Goal: Task Accomplishment & Management: Manage account settings

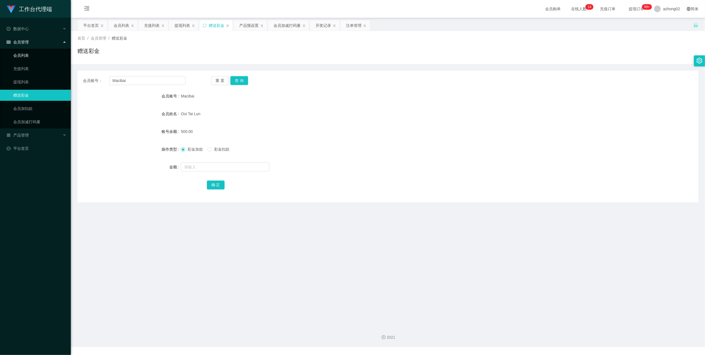
click at [30, 55] on link "会员列表" at bounding box center [39, 55] width 53 height 11
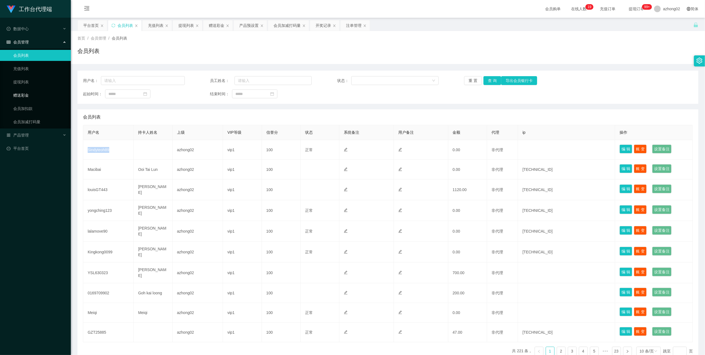
click at [27, 92] on link "赠送彩金" at bounding box center [39, 95] width 53 height 11
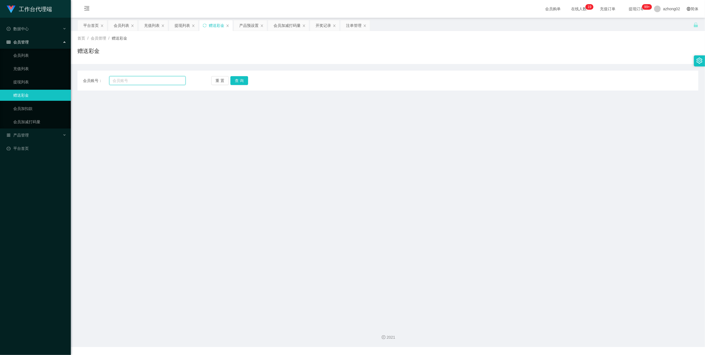
click at [158, 80] on input "text" at bounding box center [147, 80] width 76 height 9
paste input "Sindyteoh89"
type input "Sindyteoh89"
click at [237, 78] on button "查 询" at bounding box center [239, 80] width 18 height 9
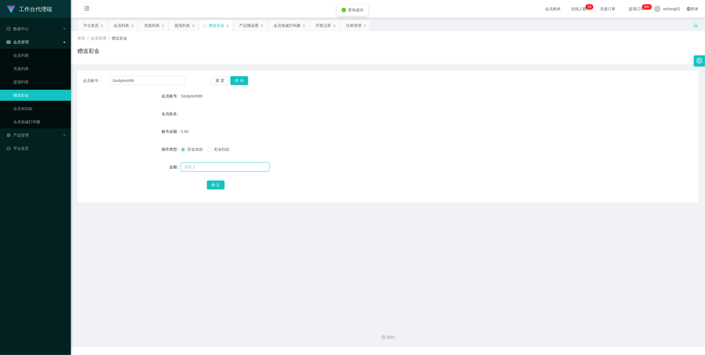
click at [197, 169] on input "text" at bounding box center [225, 166] width 89 height 9
type input "30"
click at [216, 184] on button "确 定" at bounding box center [216, 184] width 18 height 9
drag, startPoint x: 21, startPoint y: 133, endPoint x: 21, endPoint y: 137, distance: 3.6
click at [21, 133] on span "产品管理" at bounding box center [18, 135] width 22 height 4
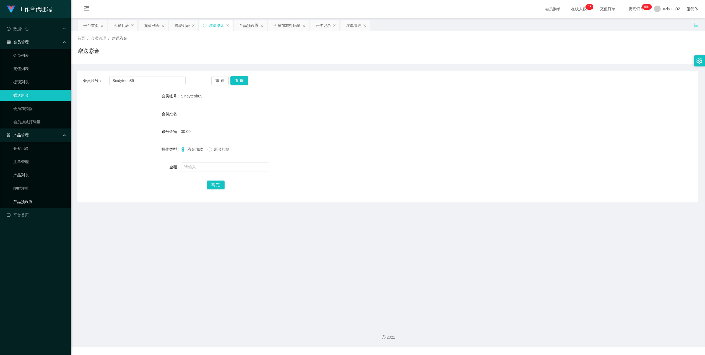
click at [29, 198] on link "产品预设置" at bounding box center [39, 201] width 53 height 11
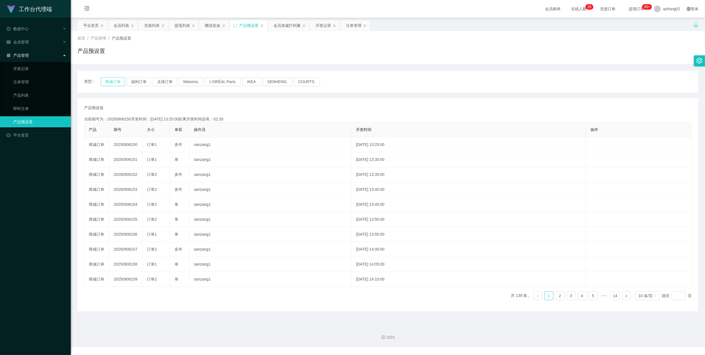
click at [110, 82] on button "商城订单" at bounding box center [113, 81] width 24 height 9
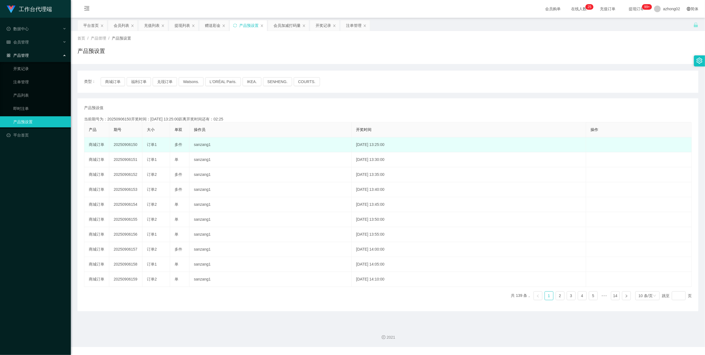
click at [127, 144] on td "20250906150" at bounding box center [125, 144] width 33 height 15
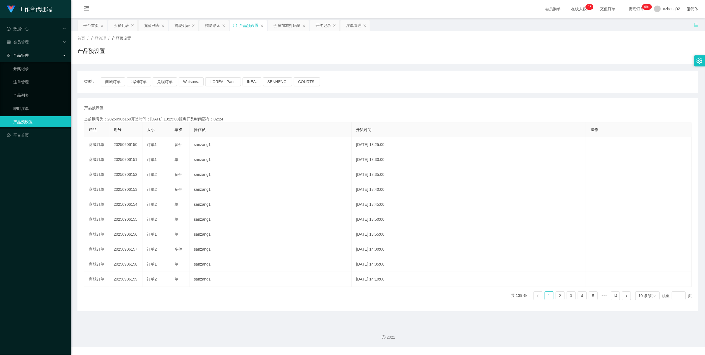
copy td "20250906150"
click at [28, 29] on span "数据中心" at bounding box center [18, 29] width 22 height 4
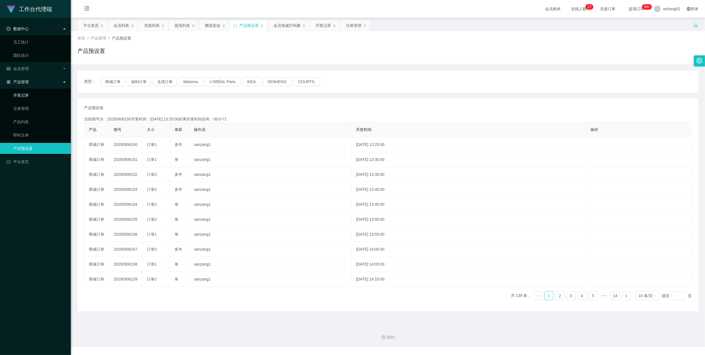
click at [24, 96] on link "开奖记录" at bounding box center [39, 95] width 53 height 11
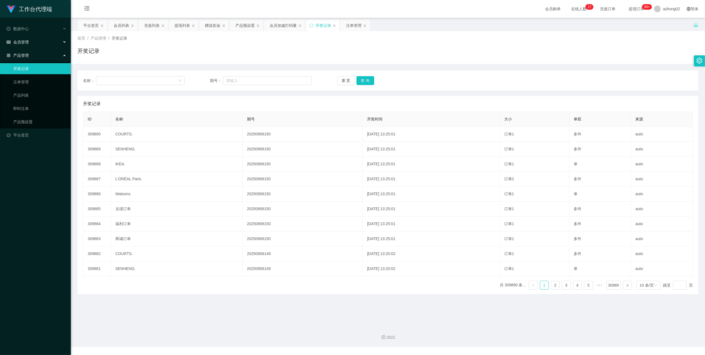
click at [26, 41] on span "会员管理" at bounding box center [18, 42] width 22 height 4
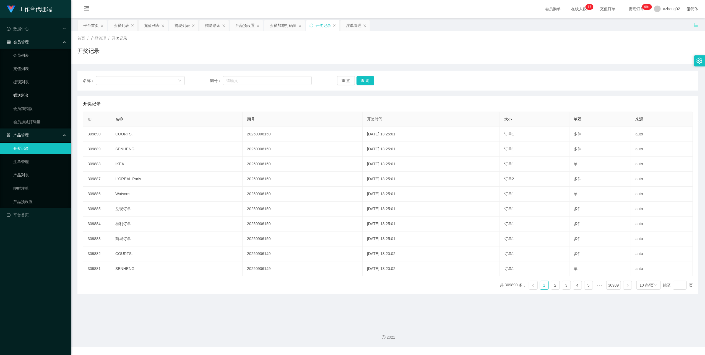
click at [27, 91] on link "赠送彩金" at bounding box center [39, 95] width 53 height 11
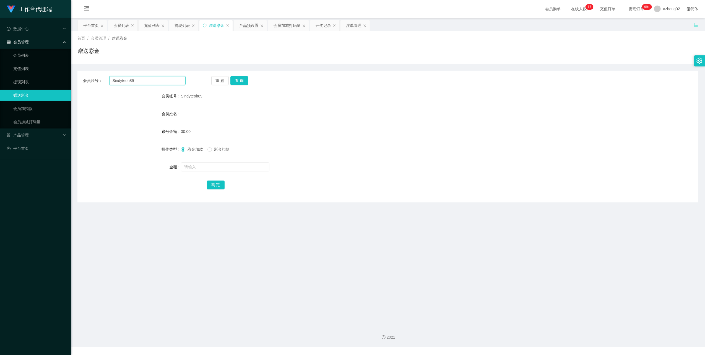
click at [135, 81] on input "Sindyteoh89" at bounding box center [147, 80] width 76 height 9
click at [236, 80] on button "查 询" at bounding box center [239, 80] width 18 height 9
drag, startPoint x: 14, startPoint y: 78, endPoint x: 13, endPoint y: 81, distance: 3.1
click at [14, 78] on link "提现列表" at bounding box center [39, 81] width 53 height 11
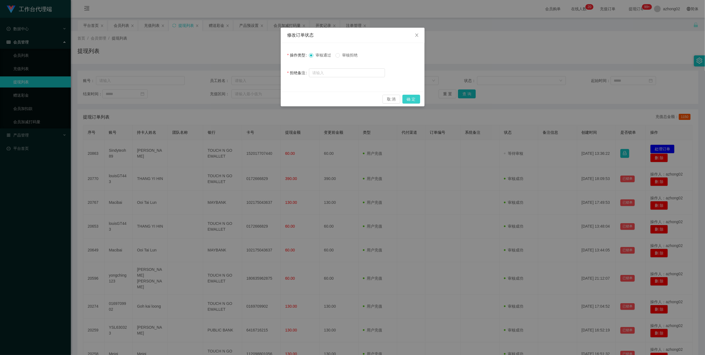
click at [418, 99] on button "确 定" at bounding box center [411, 99] width 18 height 9
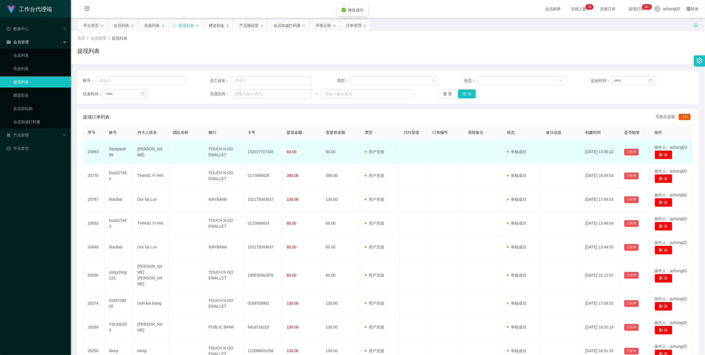
click at [258, 151] on td "152017707440" at bounding box center [262, 152] width 39 height 24
copy td "152017707440"
